Goal: Information Seeking & Learning: Learn about a topic

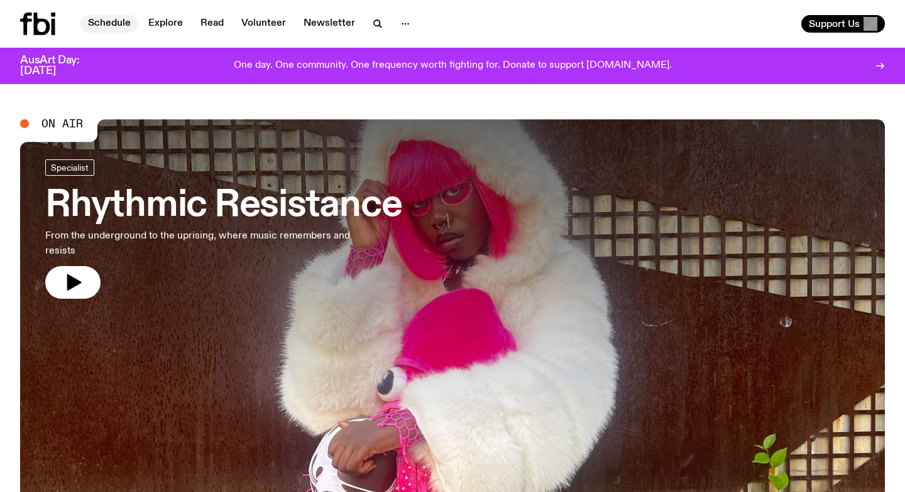
click at [105, 23] on link "Schedule" at bounding box center [109, 24] width 58 height 18
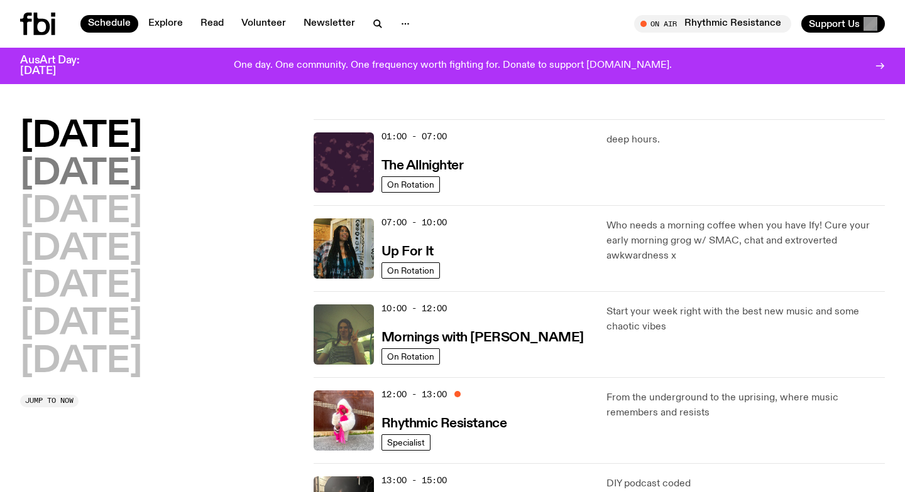
click at [87, 165] on h2 "[DATE]" at bounding box center [81, 174] width 122 height 35
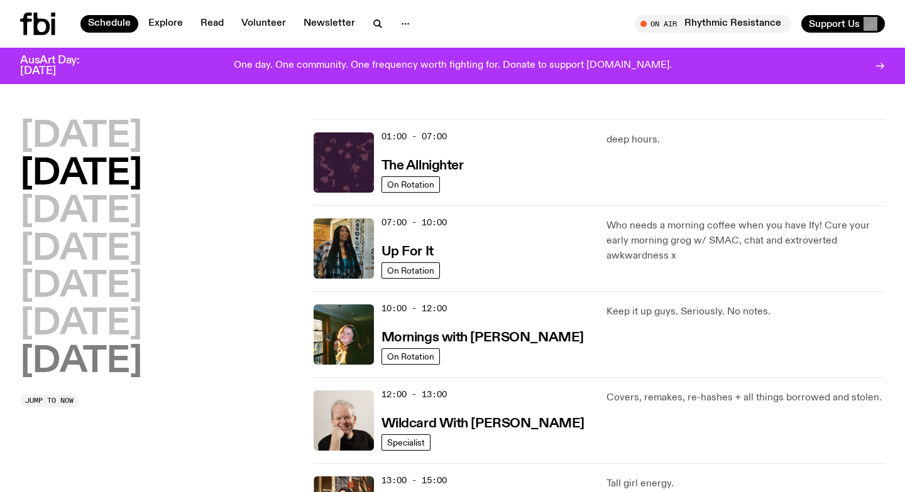
click at [98, 356] on h2 "[DATE]" at bounding box center [81, 362] width 122 height 35
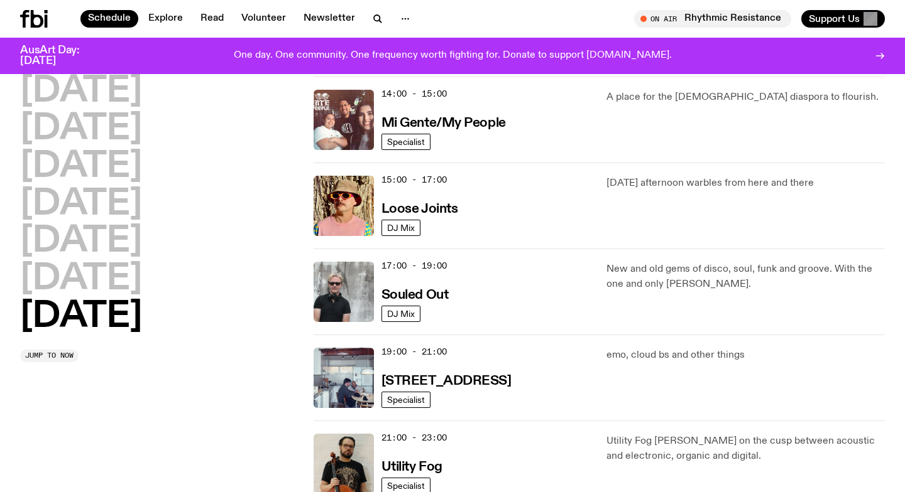
scroll to position [628, 0]
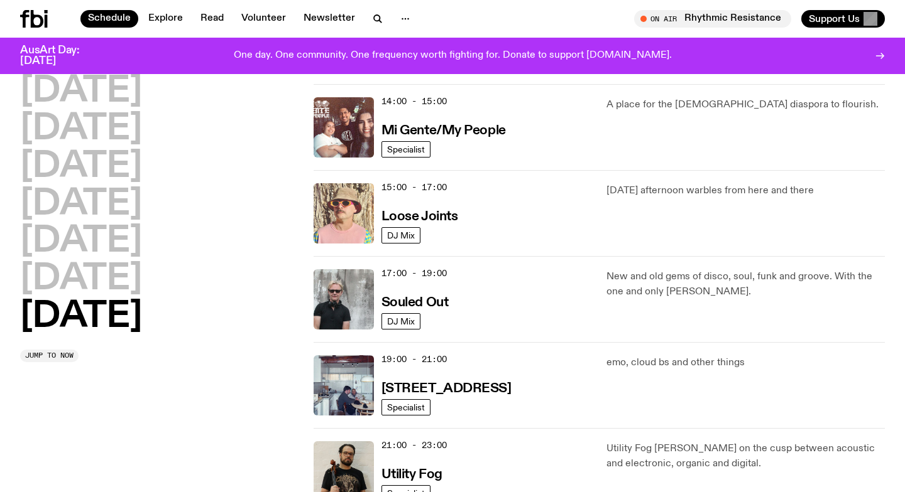
click at [346, 219] on img at bounding box center [343, 213] width 60 height 60
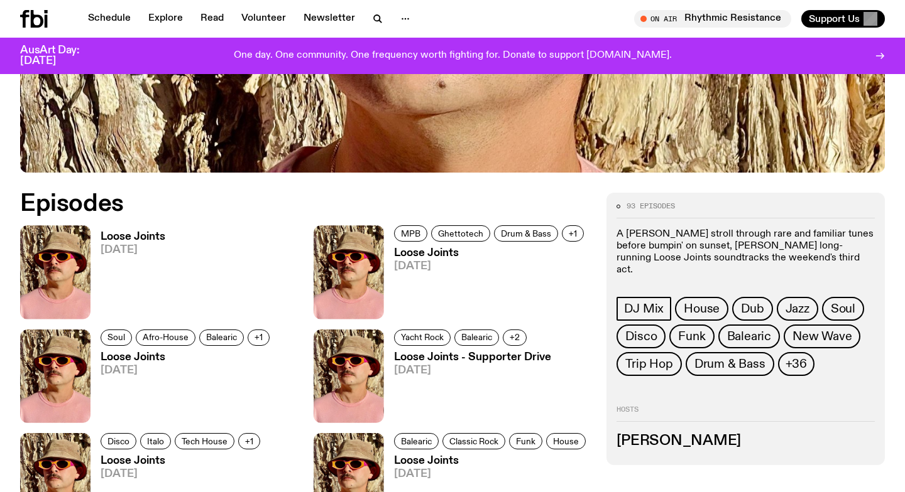
scroll to position [484, 0]
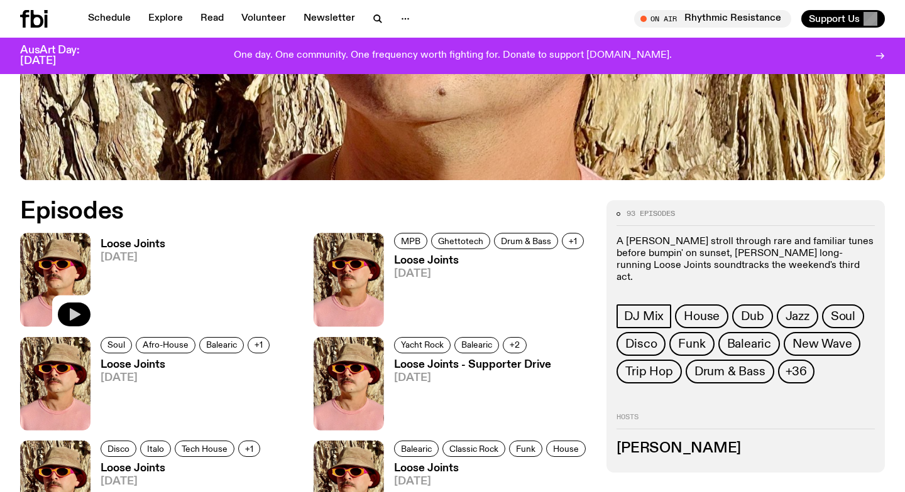
click at [75, 312] on icon "button" at bounding box center [75, 314] width 11 height 13
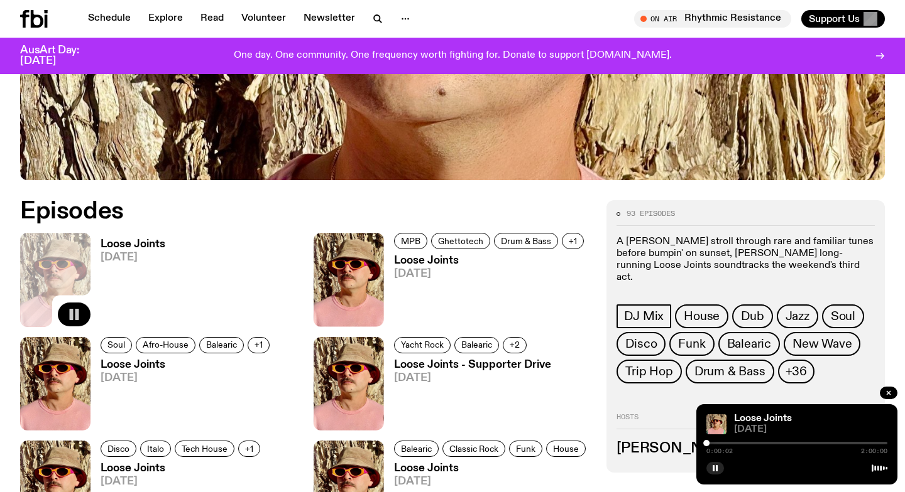
click at [710, 443] on div at bounding box center [796, 443] width 181 height 3
click at [713, 443] on div at bounding box center [713, 443] width 6 height 6
click at [721, 443] on div at bounding box center [796, 443] width 181 height 3
click at [67, 315] on icon "button" at bounding box center [74, 314] width 15 height 15
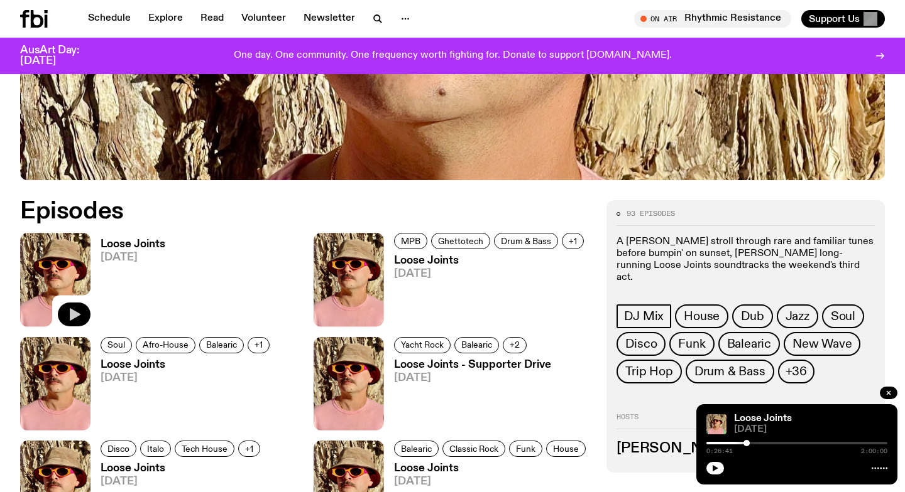
click at [371, 209] on h2 "Episodes" at bounding box center [305, 211] width 571 height 23
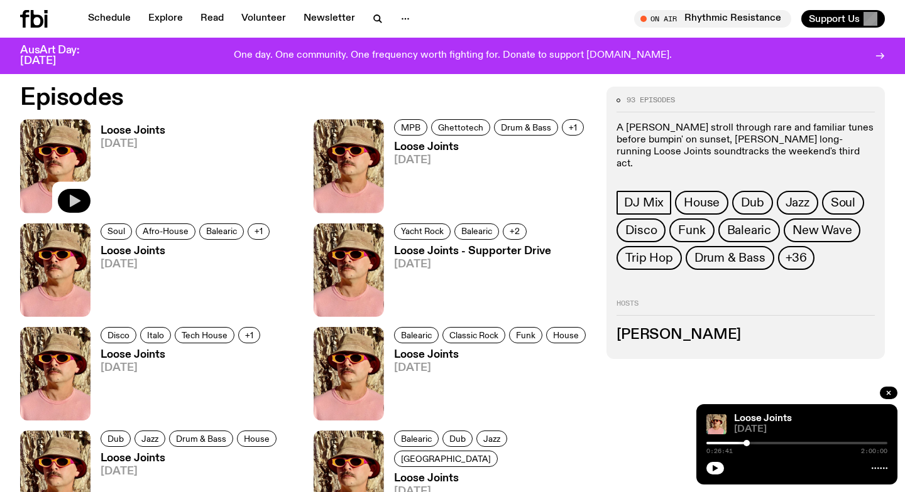
scroll to position [0, 0]
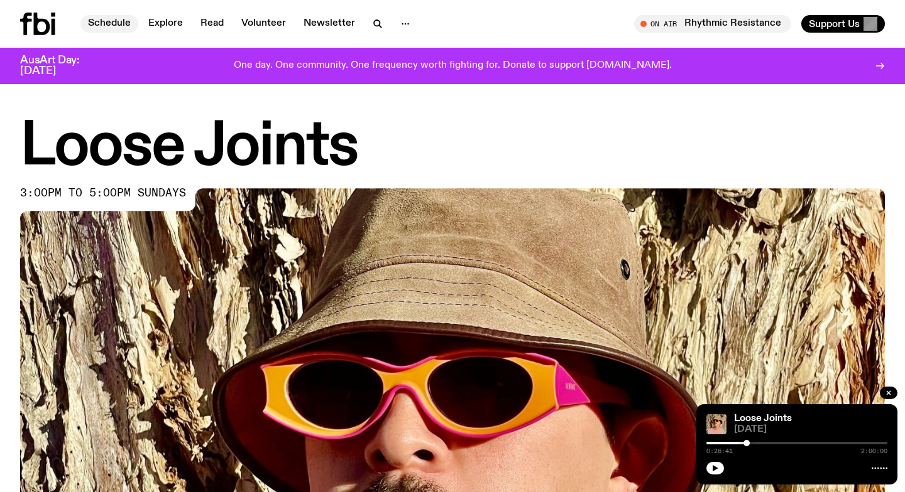
click at [113, 26] on link "Schedule" at bounding box center [109, 24] width 58 height 18
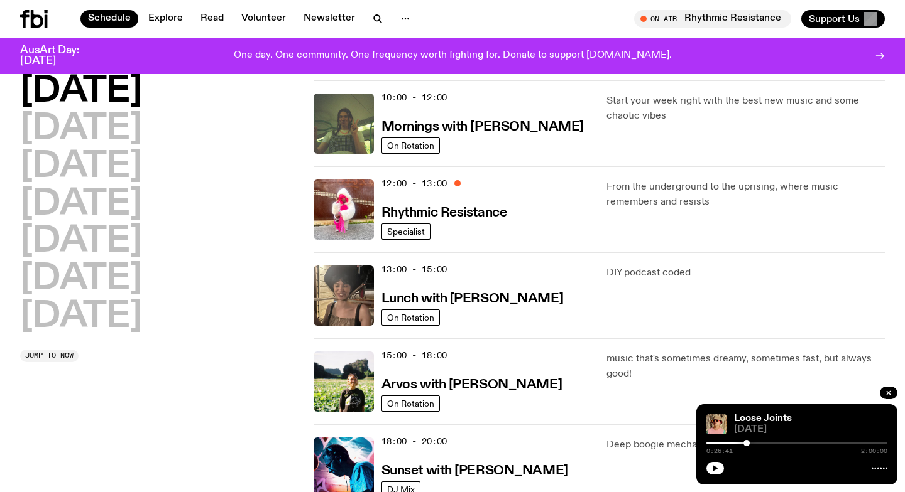
scroll to position [203, 0]
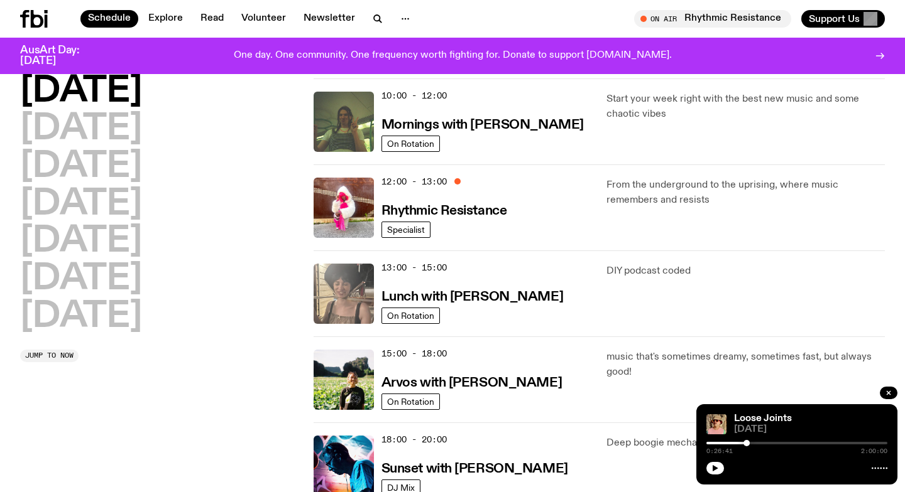
click at [332, 298] on img at bounding box center [343, 294] width 60 height 60
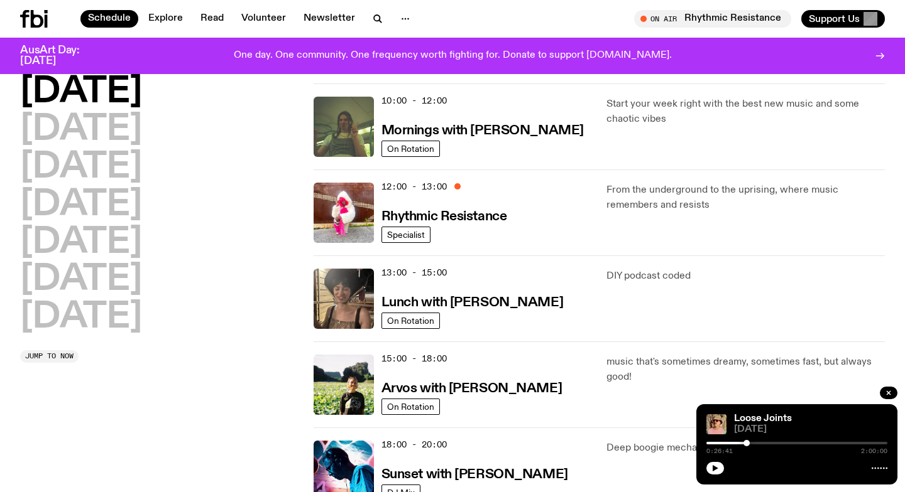
scroll to position [193, 0]
